Goal: Navigation & Orientation: Find specific page/section

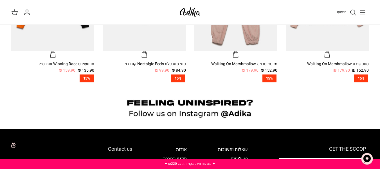
scroll to position [414, 0]
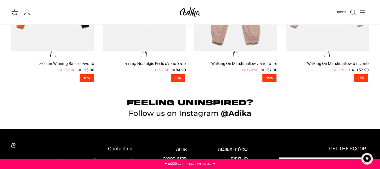
click at [363, 13] on icon "Toggle menu" at bounding box center [363, 12] width 7 height 7
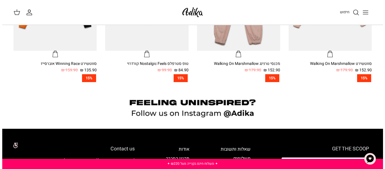
scroll to position [415, 0]
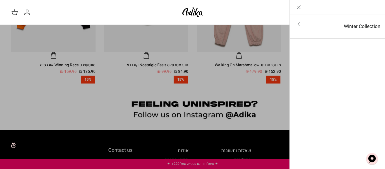
click at [331, 23] on link "Winter Collection" at bounding box center [346, 26] width 77 height 17
click at [300, 9] on icon "Close" at bounding box center [298, 7] width 7 height 7
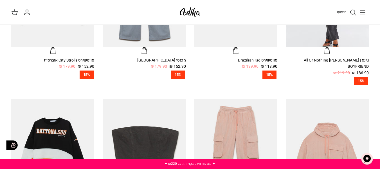
scroll to position [255, 0]
click at [351, 12] on icon "חיפוש" at bounding box center [353, 12] width 7 height 7
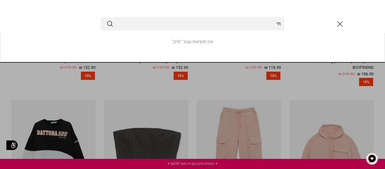
type input "ת"
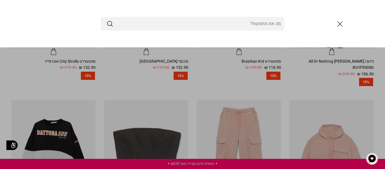
click at [342, 25] on icon "סגור" at bounding box center [340, 24] width 10 height 10
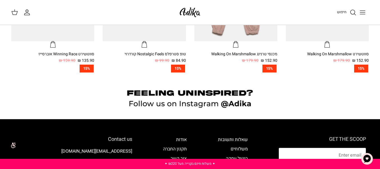
scroll to position [424, 0]
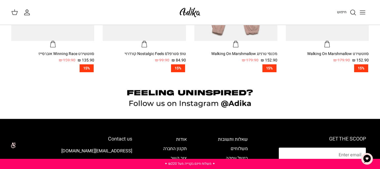
click at [361, 12] on line "Toggle menu" at bounding box center [362, 12] width 5 height 0
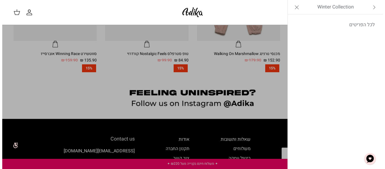
scroll to position [425, 0]
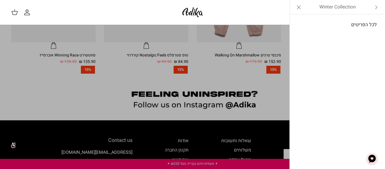
click at [361, 23] on link "לכל הפריטים" at bounding box center [337, 25] width 90 height 14
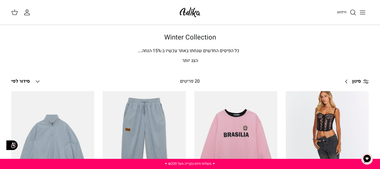
click at [284, 35] on h1 "Winter Collection" at bounding box center [190, 38] width 358 height 8
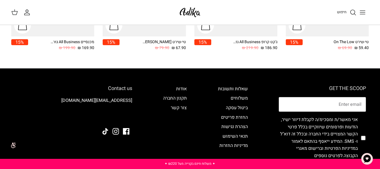
scroll to position [727, 0]
